Goal: Task Accomplishment & Management: Use online tool/utility

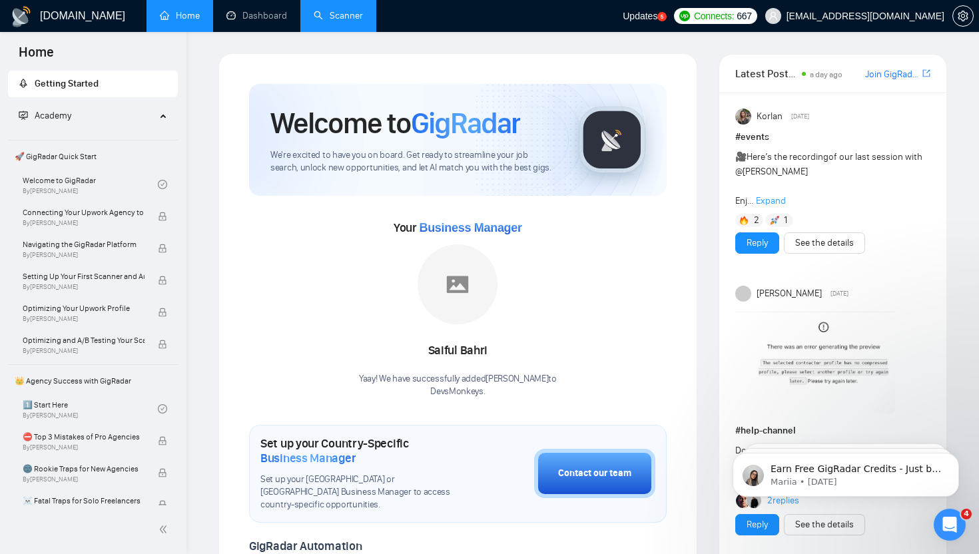
drag, startPoint x: 342, startPoint y: 14, endPoint x: 333, endPoint y: 9, distance: 10.4
click at [342, 14] on link "Scanner" at bounding box center [338, 15] width 49 height 11
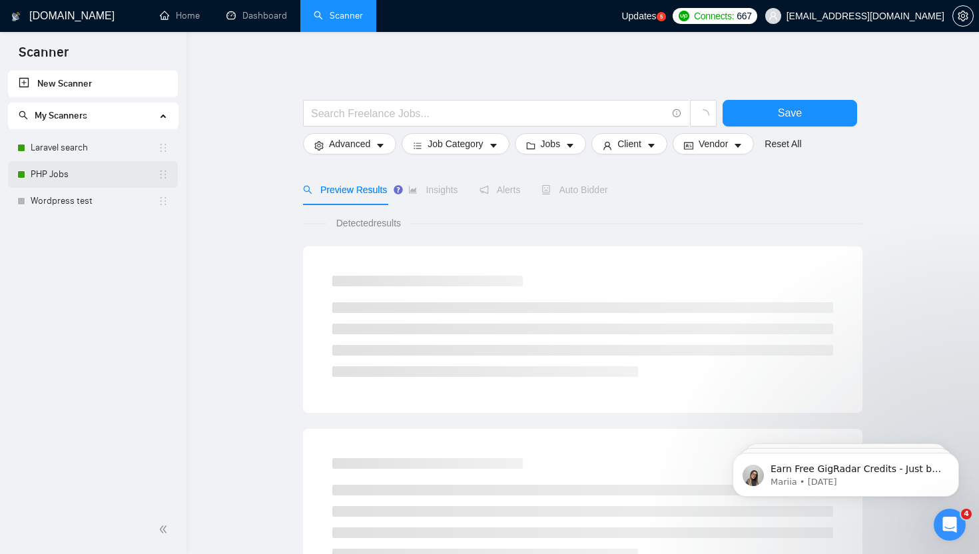
click at [78, 169] on link "PHP Jobs" at bounding box center [94, 174] width 127 height 27
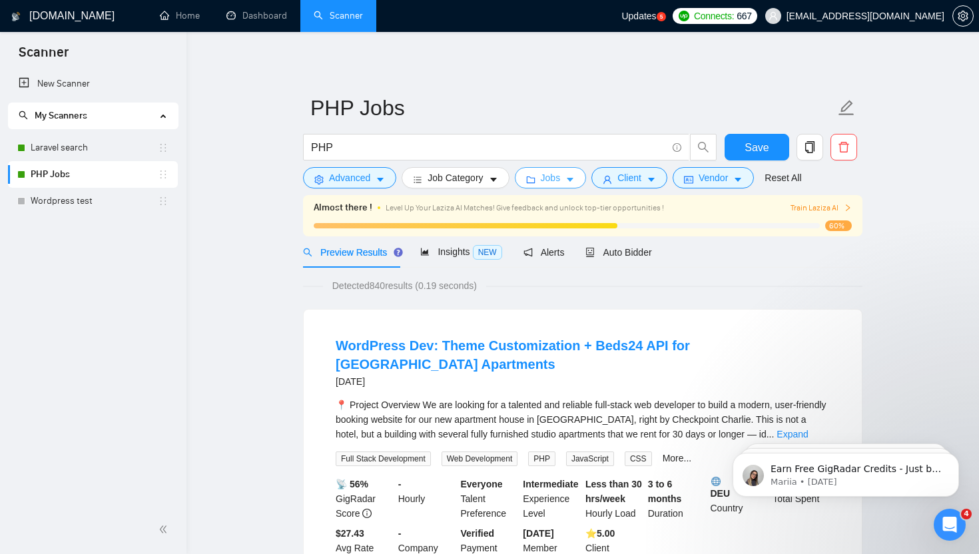
click at [536, 177] on icon "folder" at bounding box center [530, 179] width 9 height 9
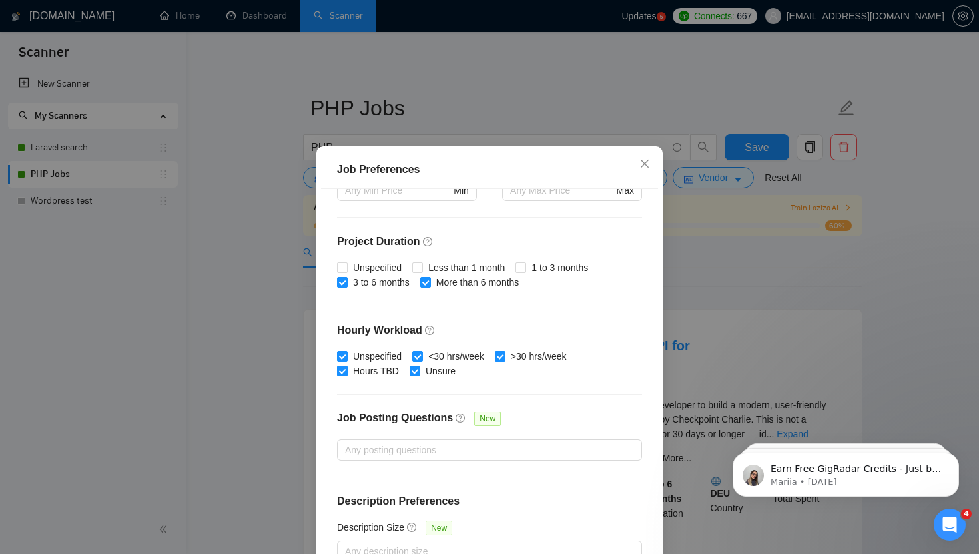
scroll to position [81, 0]
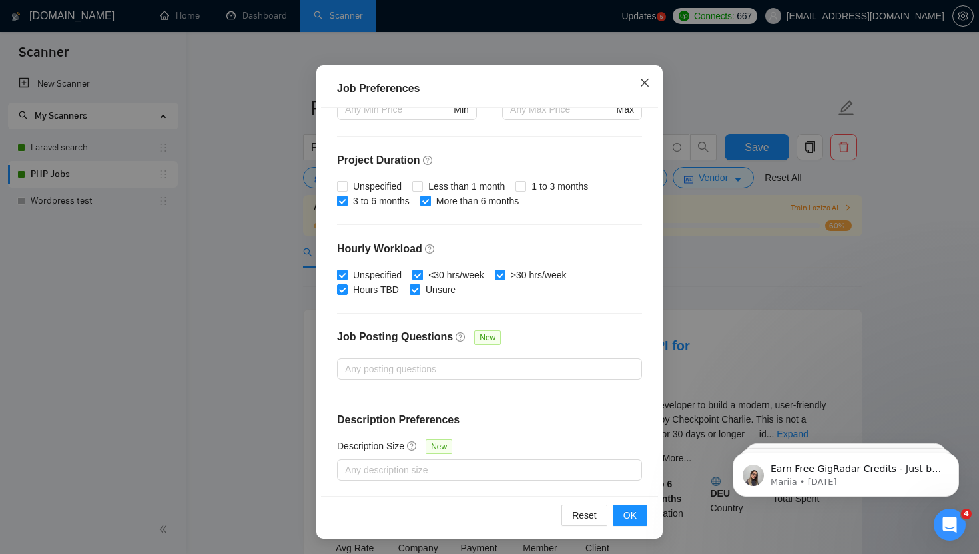
click at [641, 87] on icon "close" at bounding box center [645, 82] width 11 height 11
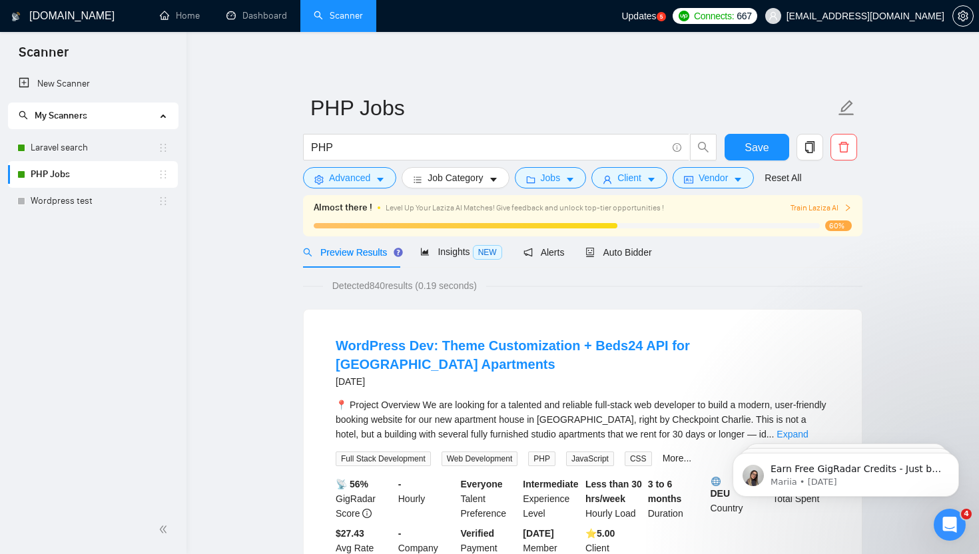
scroll to position [15, 0]
click at [632, 181] on span "Client" at bounding box center [630, 178] width 24 height 15
click at [343, 178] on span "Advanced" at bounding box center [349, 178] width 41 height 15
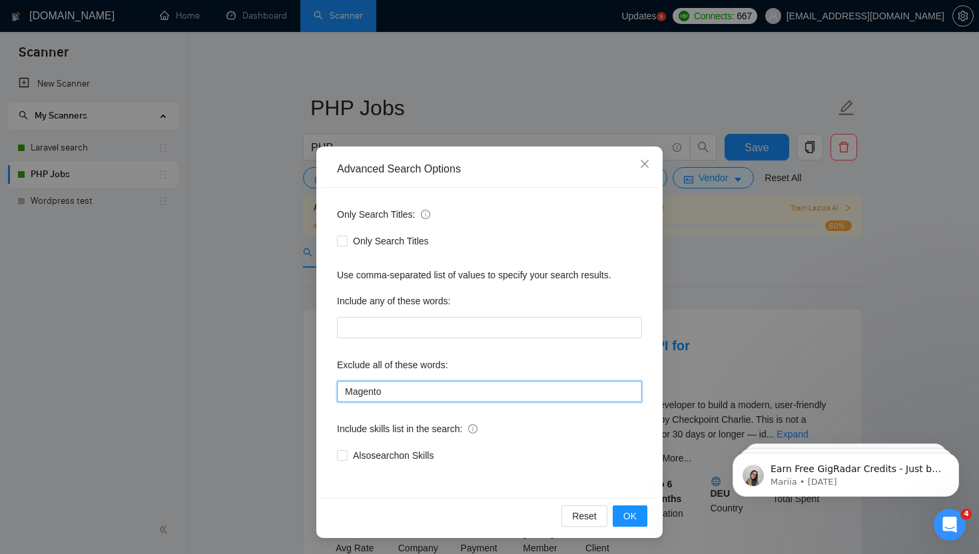
click at [494, 388] on input "Magento" at bounding box center [489, 391] width 305 height 21
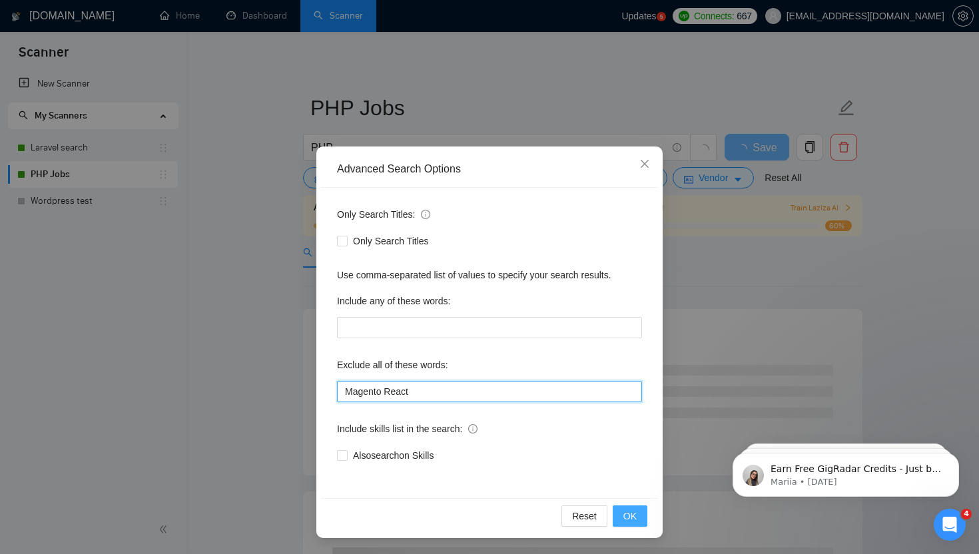
type input "Magento React"
click at [625, 514] on span "OK" at bounding box center [630, 516] width 13 height 15
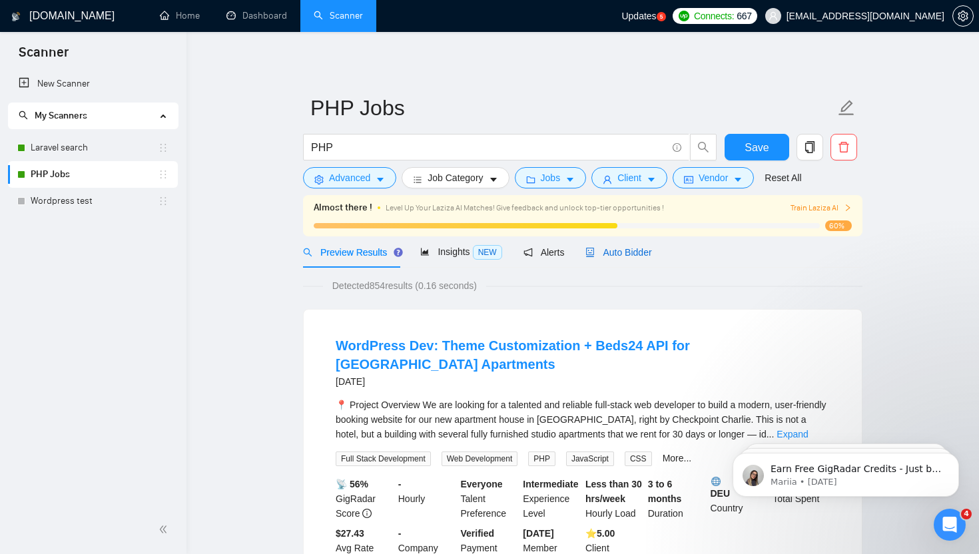
click at [636, 247] on span "Auto Bidder" at bounding box center [619, 252] width 66 height 11
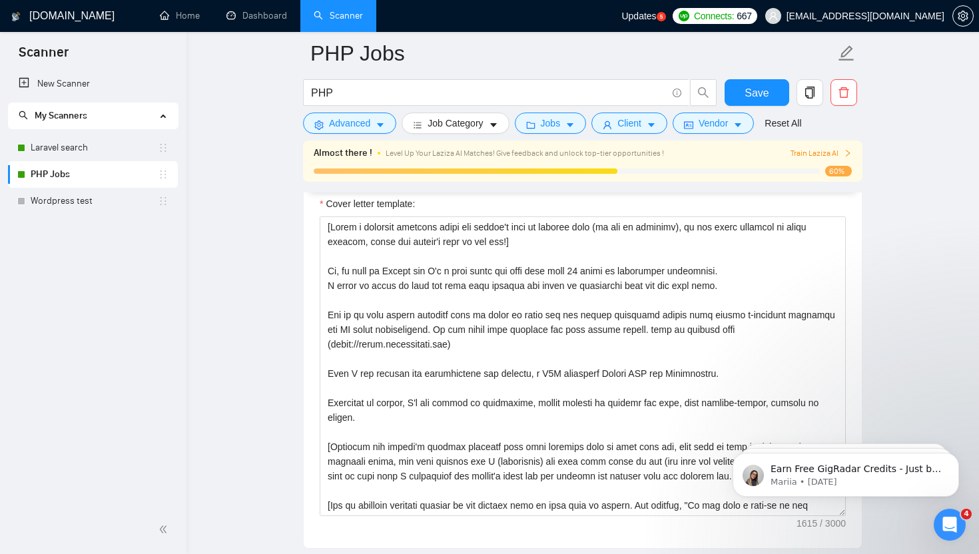
scroll to position [1473, 0]
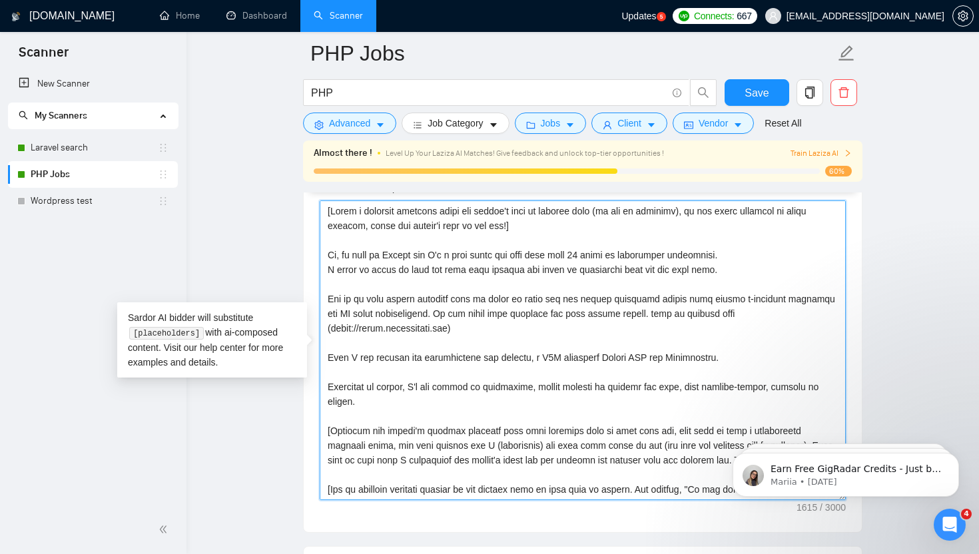
drag, startPoint x: 420, startPoint y: 255, endPoint x: 452, endPoint y: 346, distance: 96.7
click at [420, 255] on textarea "Cover letter template:" at bounding box center [583, 351] width 526 height 300
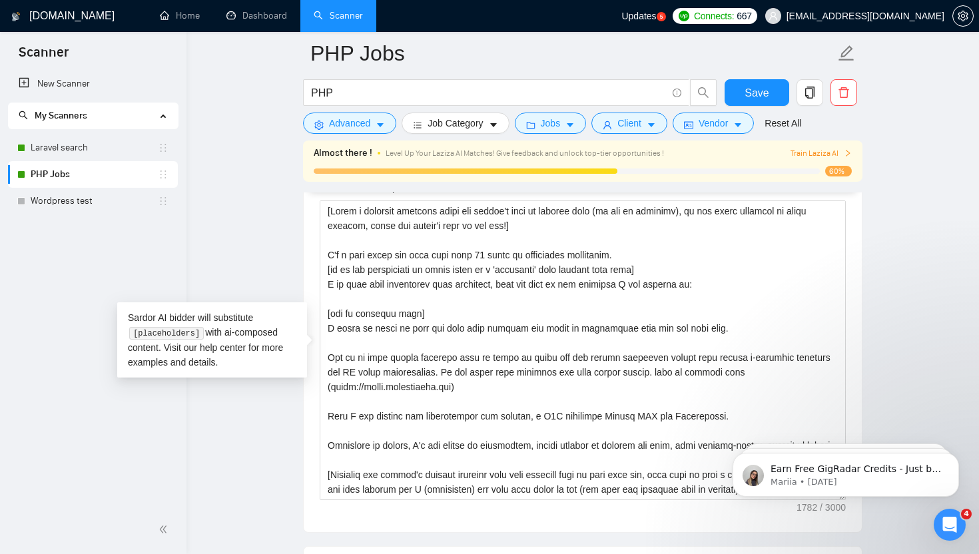
click at [934, 249] on main "PHP Jobs PHP Save Advanced Job Category Jobs Client Vendor Reset All Almost the…" at bounding box center [583, 550] width 750 height 3939
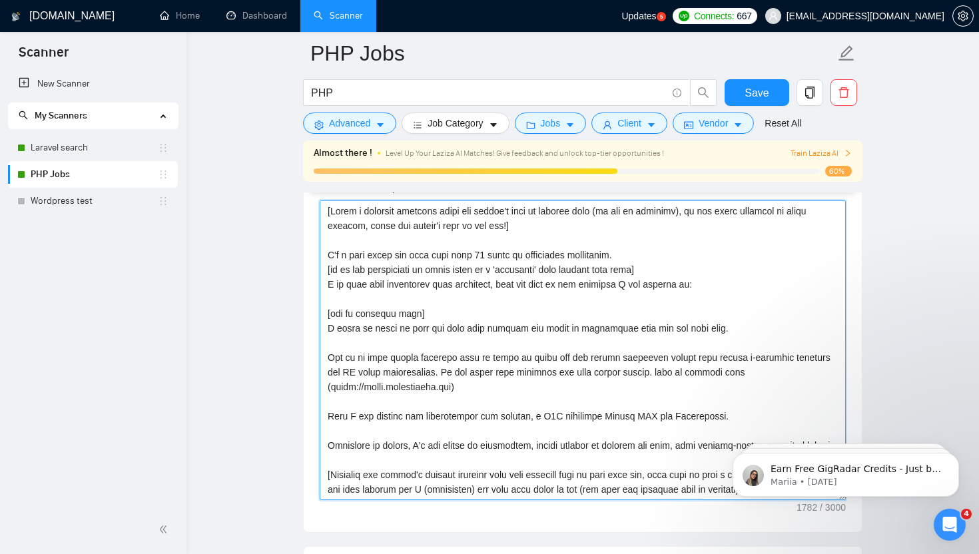
click at [544, 295] on textarea "Cover letter template:" at bounding box center [583, 351] width 526 height 300
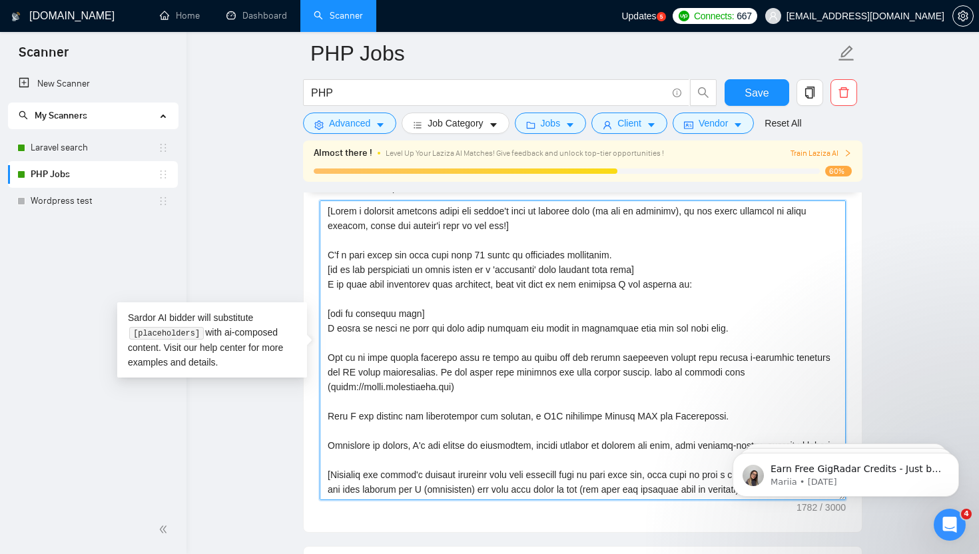
drag, startPoint x: 494, startPoint y: 285, endPoint x: 510, endPoint y: 318, distance: 36.4
click at [494, 285] on textarea "Cover letter template:" at bounding box center [583, 351] width 526 height 300
paste textarea "https://special-learning.com/"
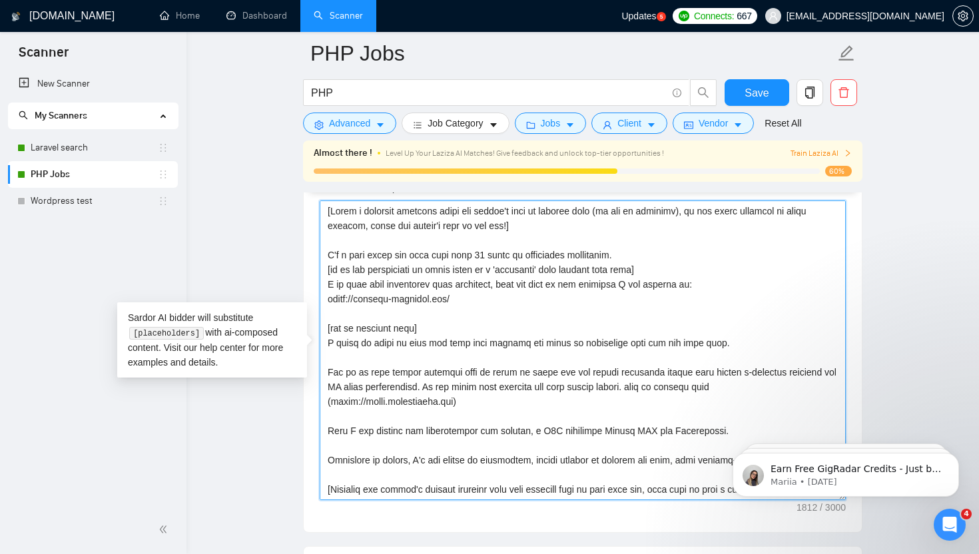
type textarea "[Write a personal greeting using the client's name or company name (if any is p…"
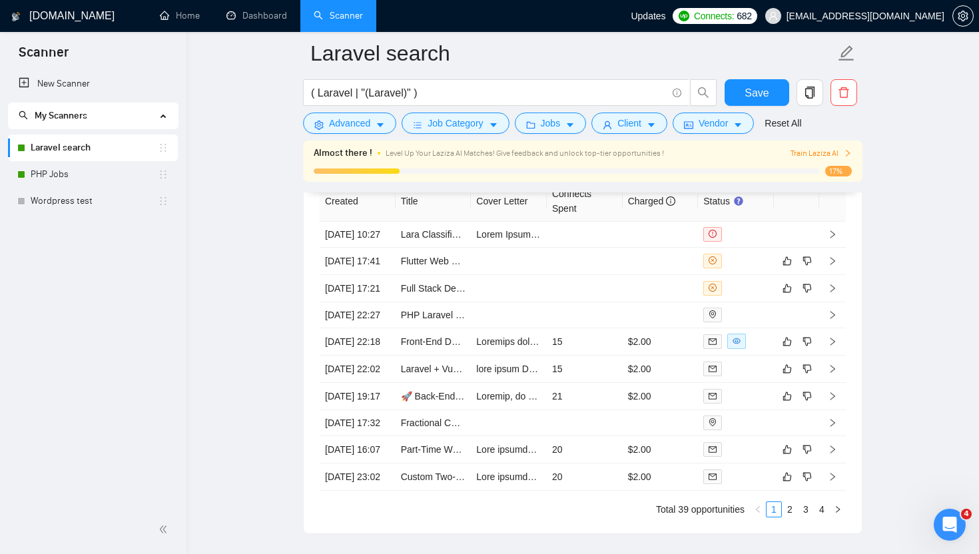
scroll to position [59, 0]
